Goal: Task Accomplishment & Management: Complete application form

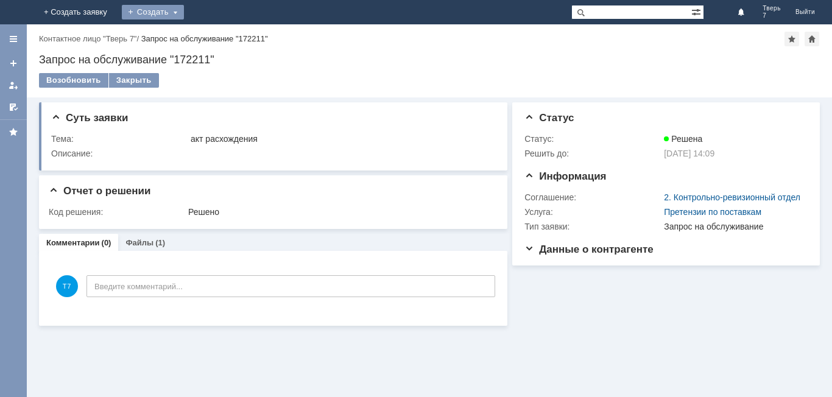
click at [184, 10] on div "Создать" at bounding box center [153, 12] width 62 height 15
click at [217, 33] on link "Заявка" at bounding box center [170, 36] width 93 height 15
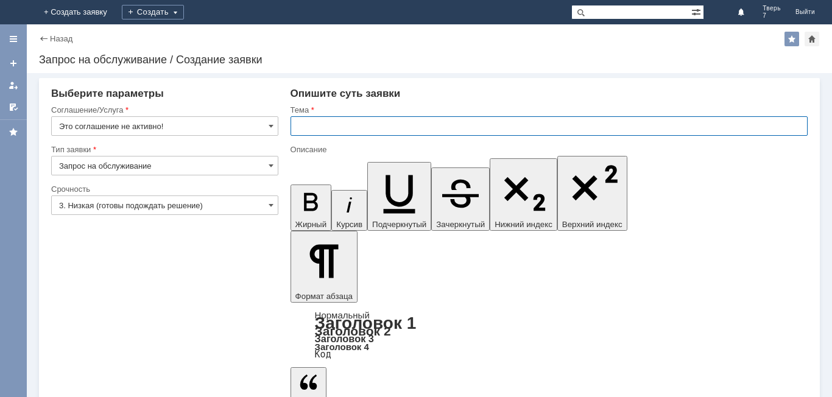
click at [301, 125] on input "text" at bounding box center [549, 125] width 517 height 19
type input "оч"
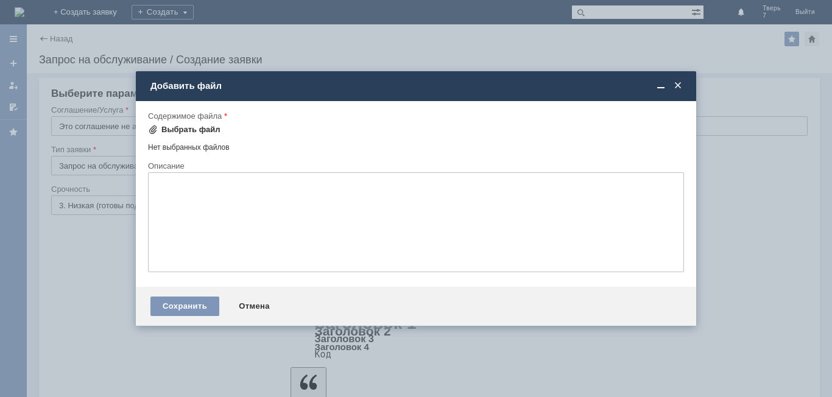
click at [199, 133] on div "Выбрать файл" at bounding box center [190, 130] width 59 height 10
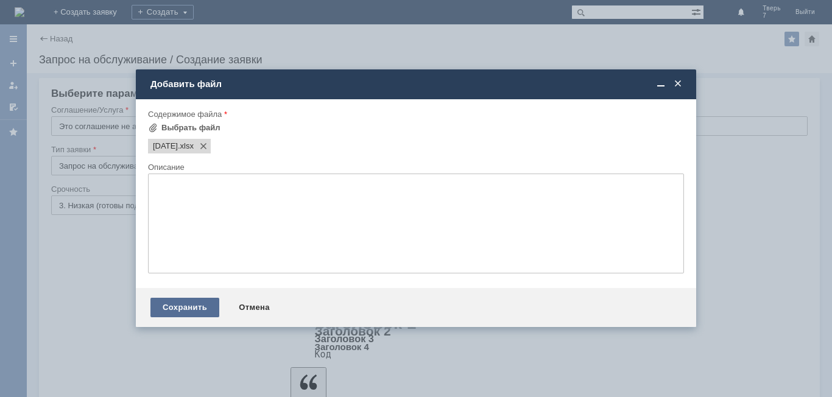
click at [176, 303] on div "Сохранить" at bounding box center [184, 307] width 69 height 19
